Goal: Task Accomplishment & Management: Manage account settings

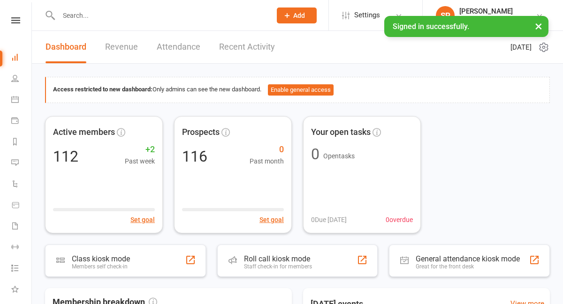
click at [242, 47] on link "Recent Activity" at bounding box center [247, 47] width 56 height 32
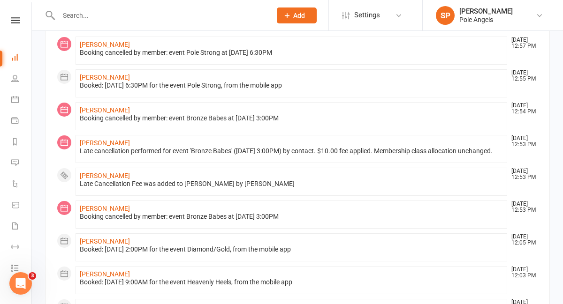
scroll to position [95, 0]
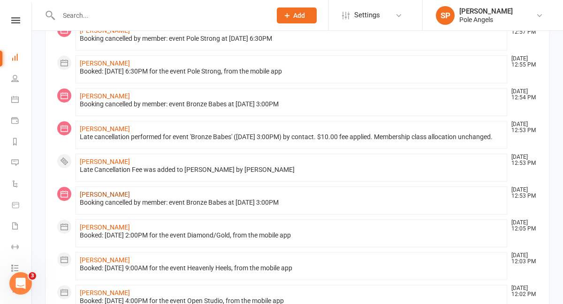
click at [98, 198] on link "[PERSON_NAME]" at bounding box center [105, 195] width 50 height 8
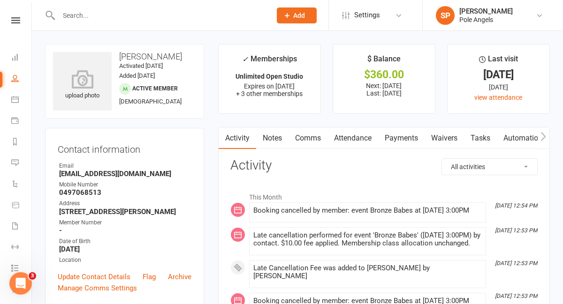
click at [403, 135] on link "Payments" at bounding box center [401, 139] width 46 height 22
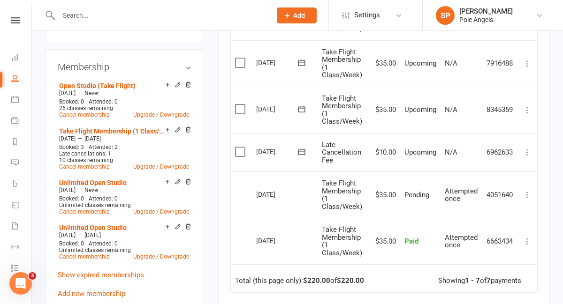
scroll to position [347, 0]
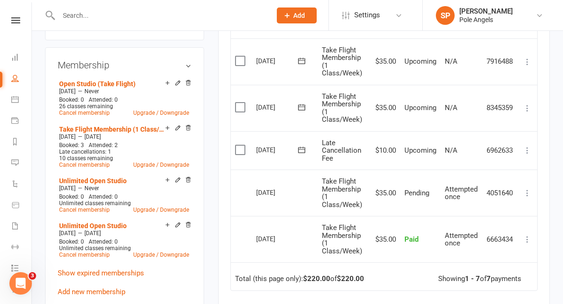
click at [528, 148] on icon at bounding box center [527, 150] width 9 height 9
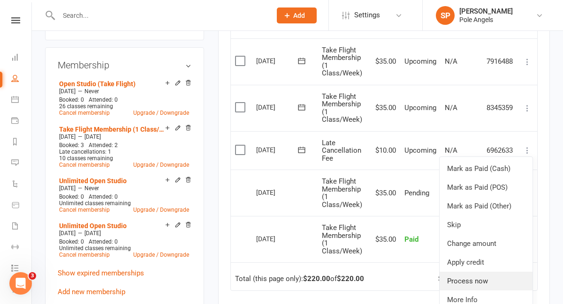
click at [470, 280] on link "Process now" at bounding box center [486, 281] width 93 height 19
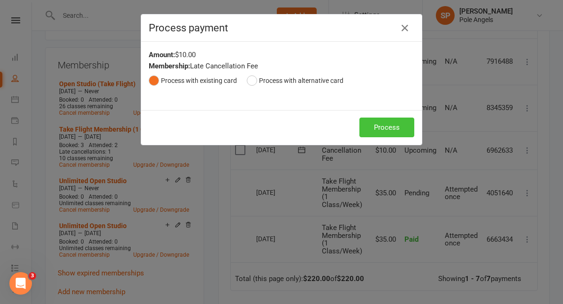
click at [391, 130] on button "Process" at bounding box center [386, 128] width 55 height 20
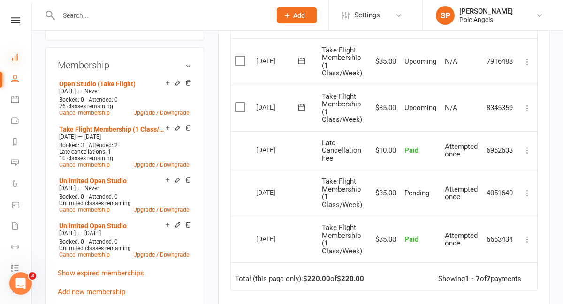
click at [17, 56] on icon at bounding box center [15, 57] width 8 height 8
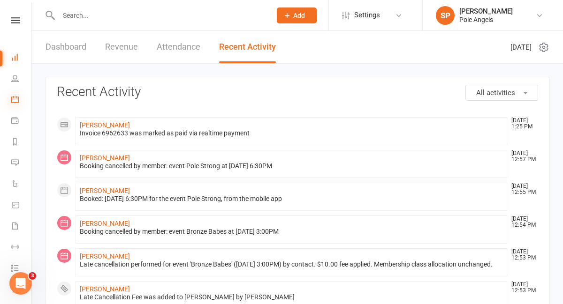
click at [16, 100] on icon at bounding box center [15, 100] width 8 height 8
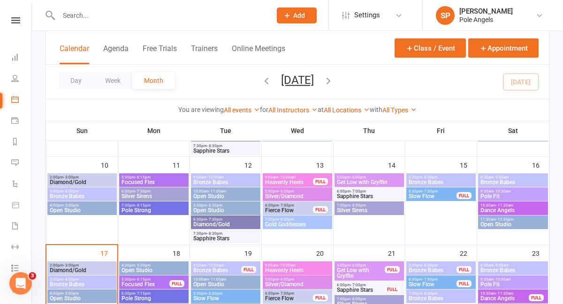
scroll to position [242, 0]
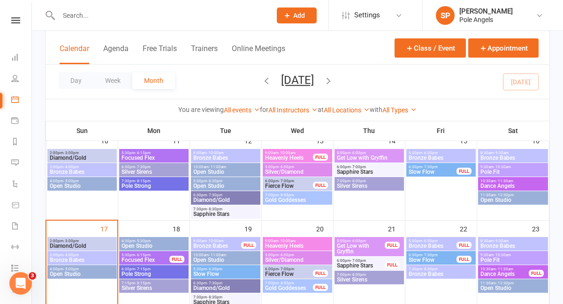
click at [138, 277] on span "Pole Strong" at bounding box center [154, 275] width 66 height 6
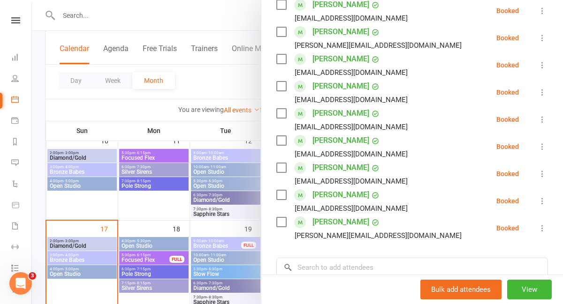
scroll to position [287, 0]
click at [9, 59] on li "Dashboard" at bounding box center [15, 58] width 31 height 21
